Goal: Transaction & Acquisition: Register for event/course

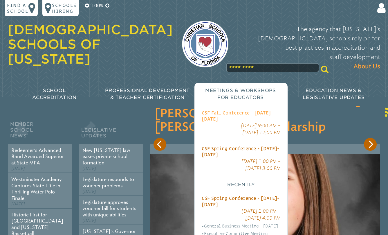
click at [213, 110] on span "CSF Fall Conference - [DATE]-[DATE]" at bounding box center [237, 116] width 71 height 12
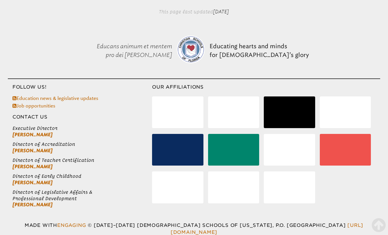
scroll to position [412, 0]
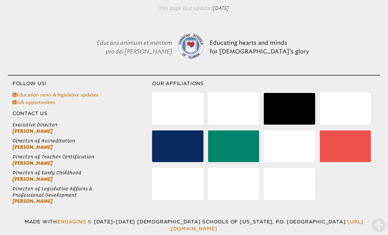
click at [173, 99] on li at bounding box center [177, 109] width 51 height 32
click at [233, 107] on li at bounding box center [233, 109] width 51 height 32
click at [285, 111] on li at bounding box center [289, 109] width 51 height 32
click at [344, 103] on li at bounding box center [345, 109] width 51 height 32
click at [288, 187] on li at bounding box center [289, 184] width 51 height 32
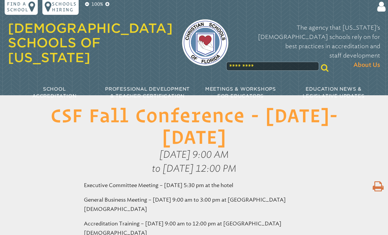
scroll to position [0, 0]
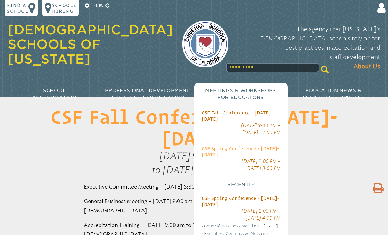
click at [226, 146] on span "CSF Spring Conference - [DATE]-[DATE]" at bounding box center [241, 152] width 78 height 12
